Goal: Information Seeking & Learning: Learn about a topic

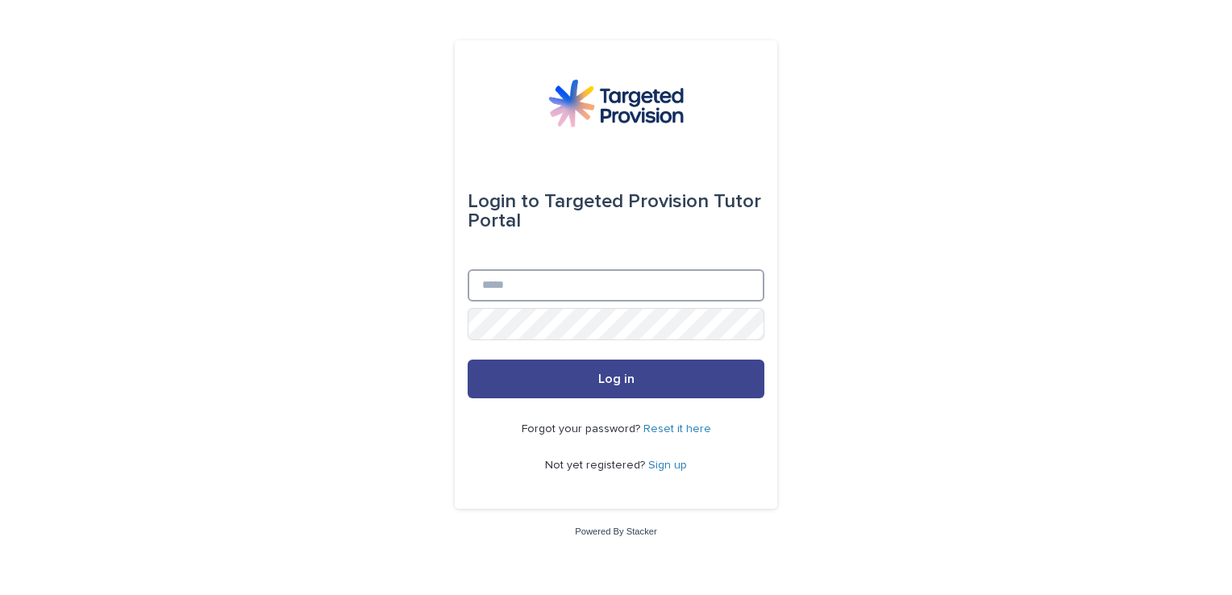
type input "**********"
click at [598, 383] on span "Log in" at bounding box center [616, 378] width 36 height 13
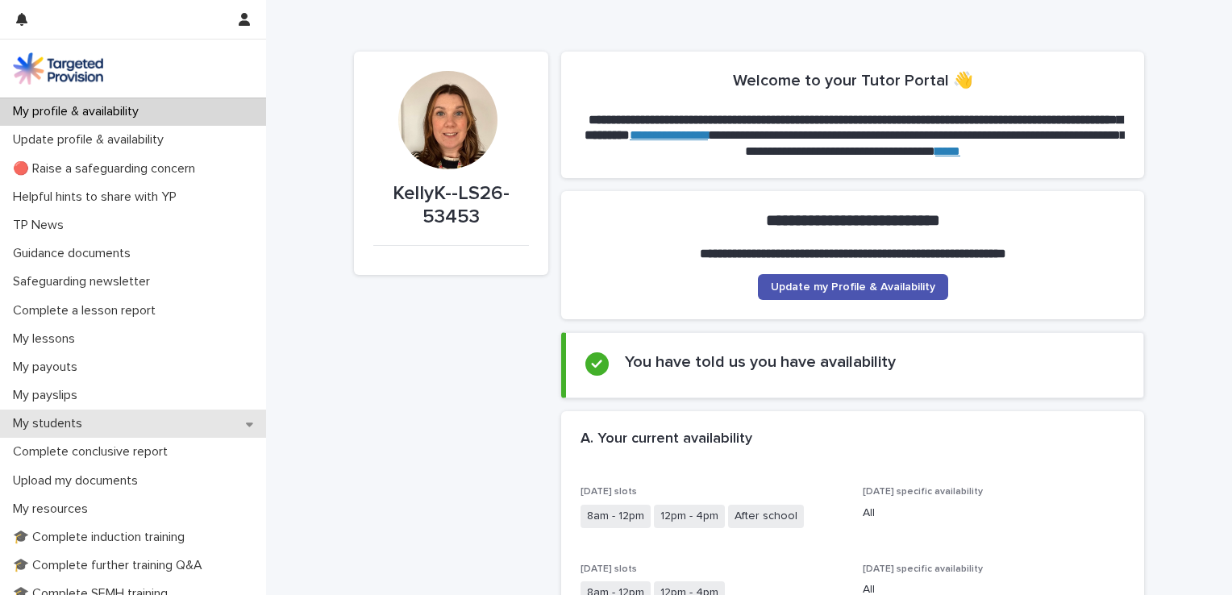
click at [83, 431] on p "My students" at bounding box center [50, 423] width 89 height 15
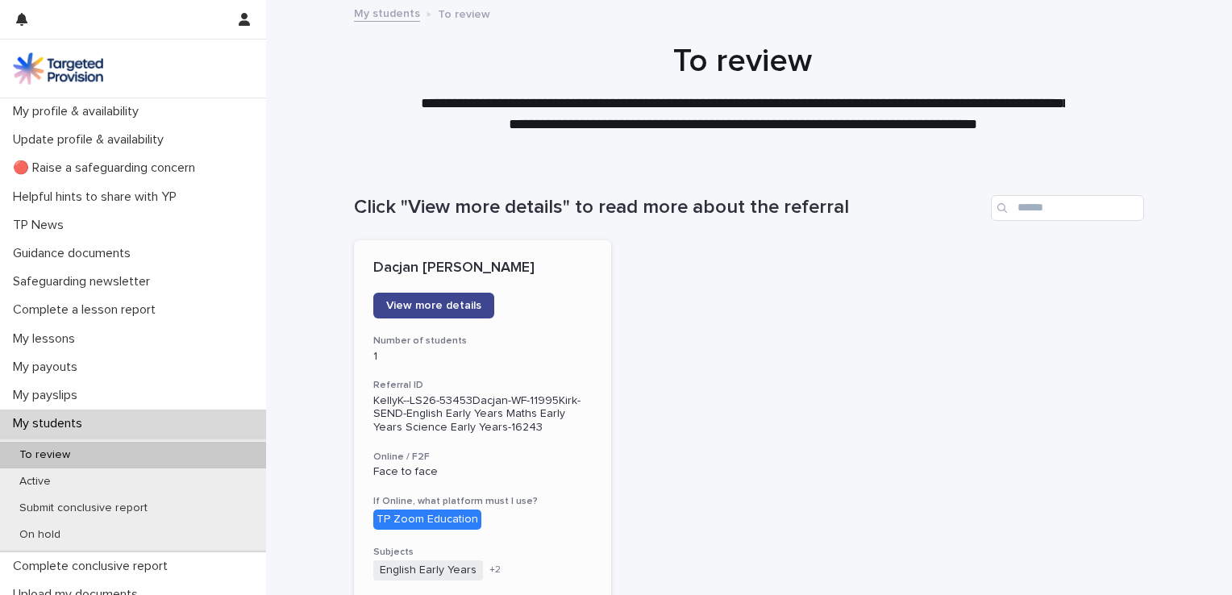
click at [452, 305] on span "View more details" at bounding box center [433, 305] width 95 height 11
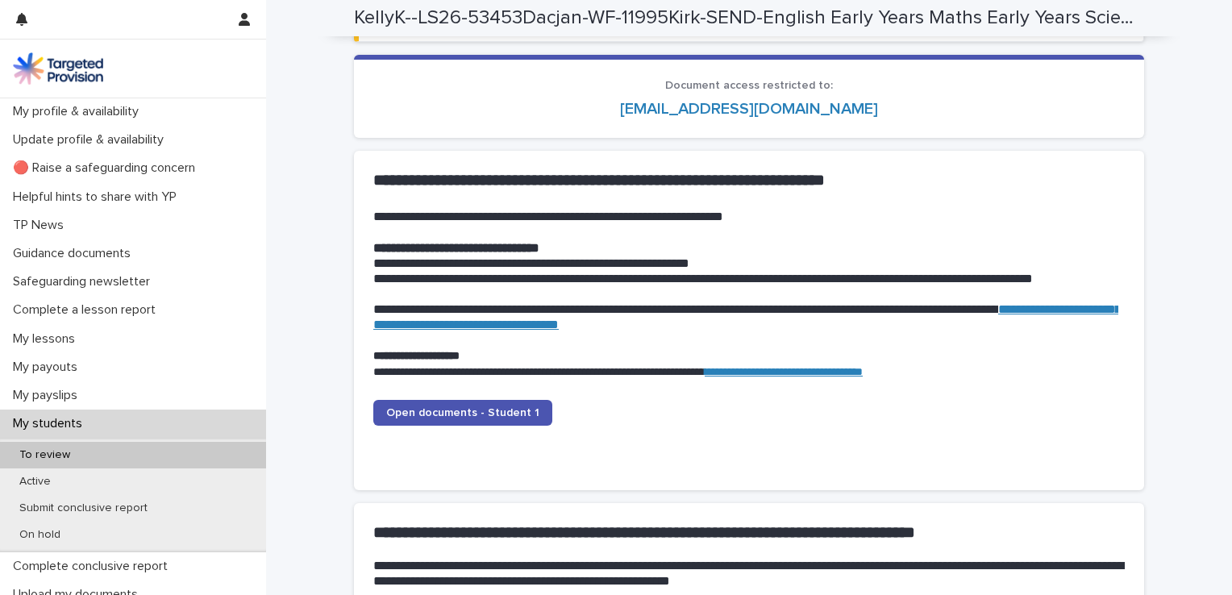
scroll to position [1520, 0]
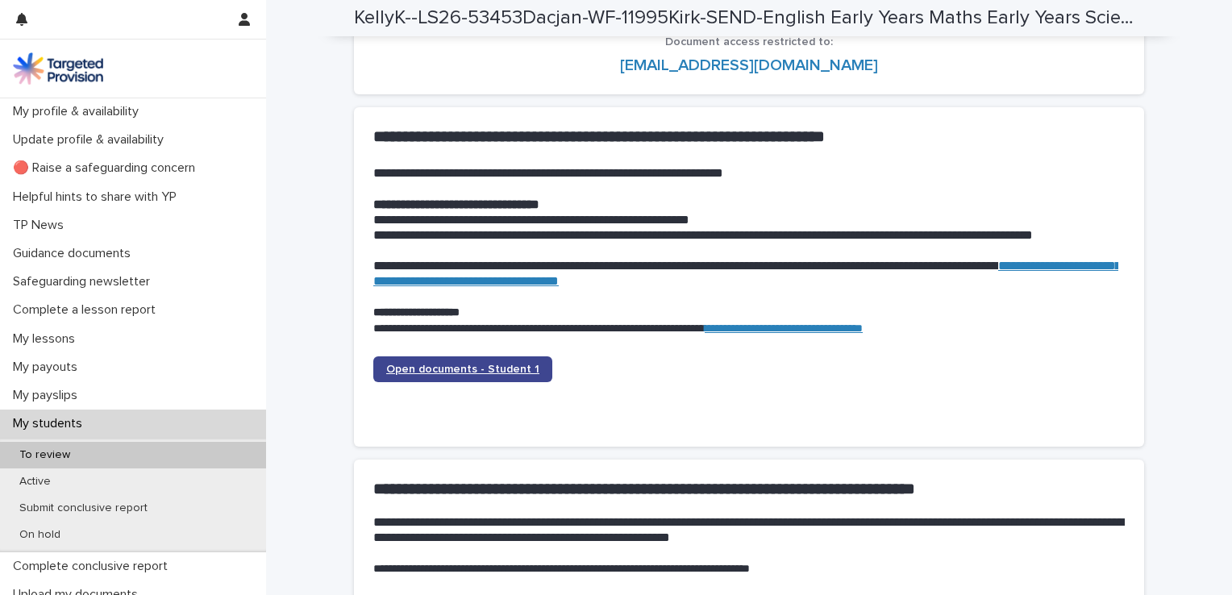
click at [506, 359] on link "Open documents - Student 1" at bounding box center [462, 369] width 179 height 26
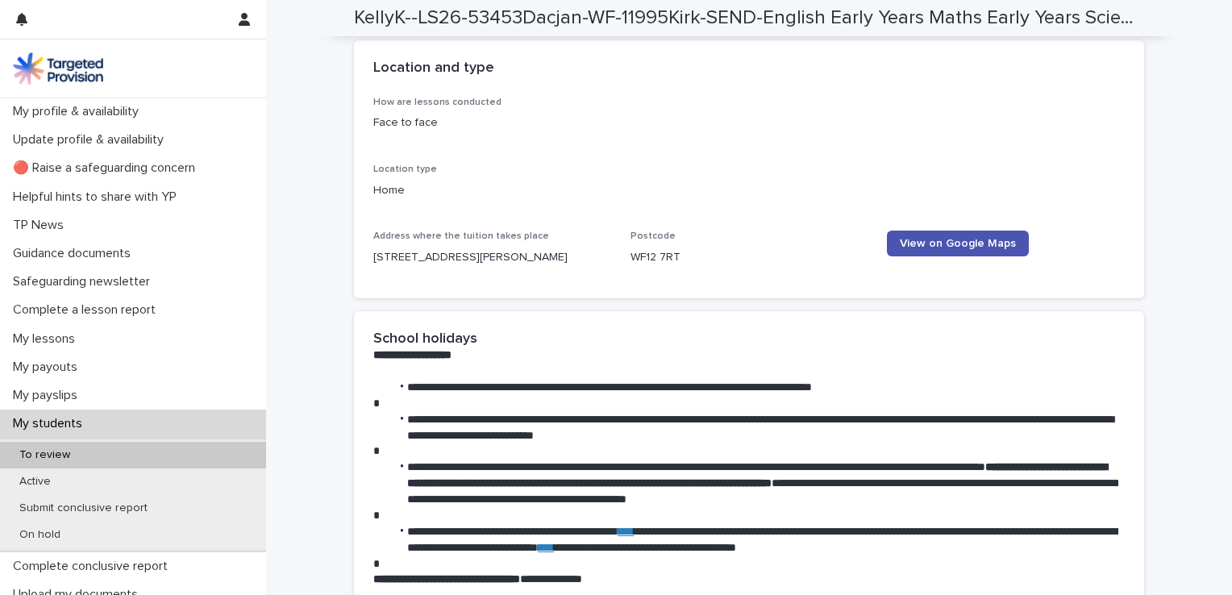
scroll to position [2170, 0]
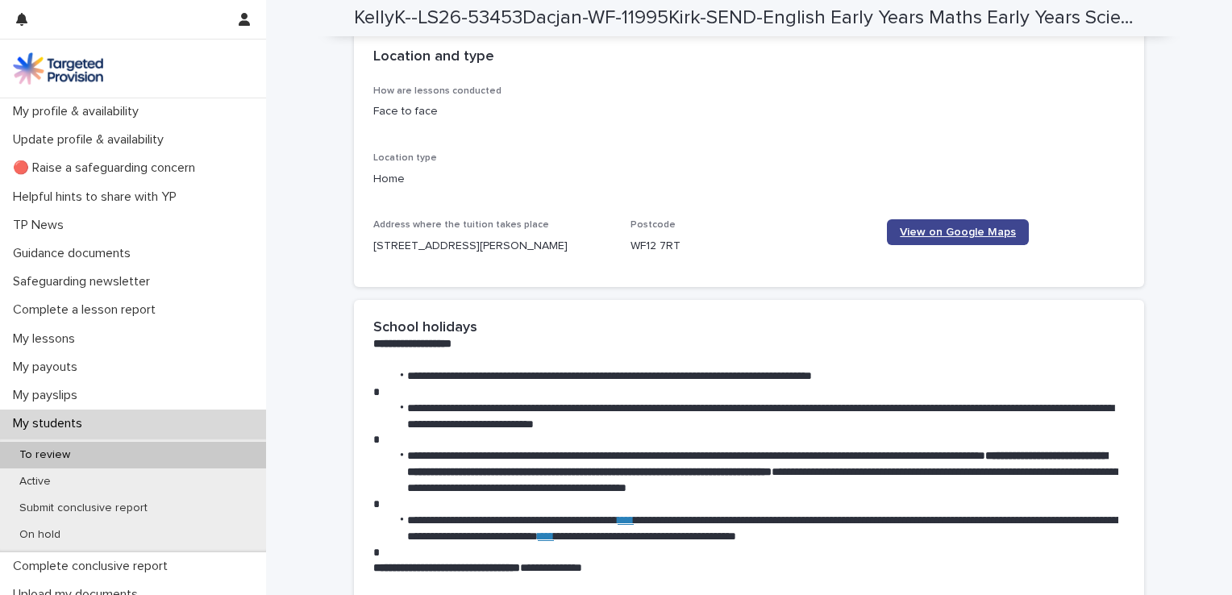
click at [966, 232] on span "View on Google Maps" at bounding box center [958, 232] width 116 height 11
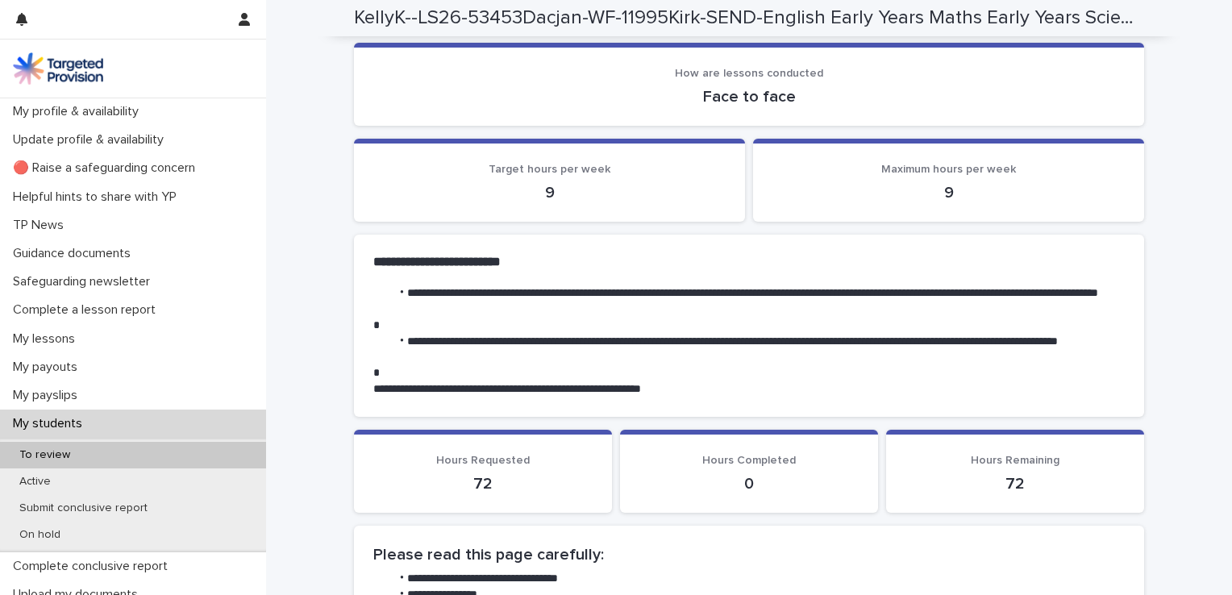
scroll to position [0, 0]
